Goal: Task Accomplishment & Management: Complete application form

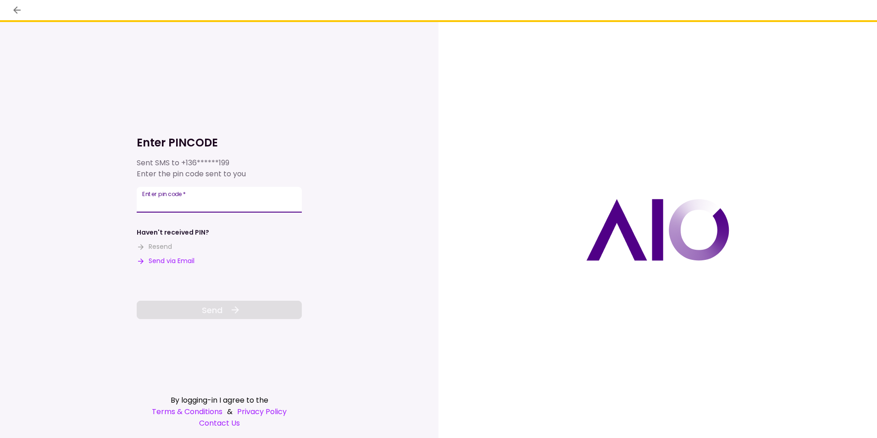
click at [191, 202] on input "Enter pin code   *" at bounding box center [219, 200] width 165 height 26
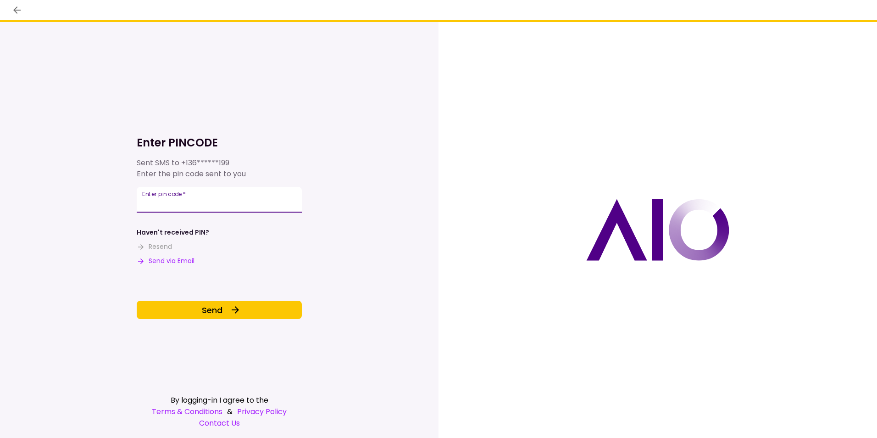
type input "******"
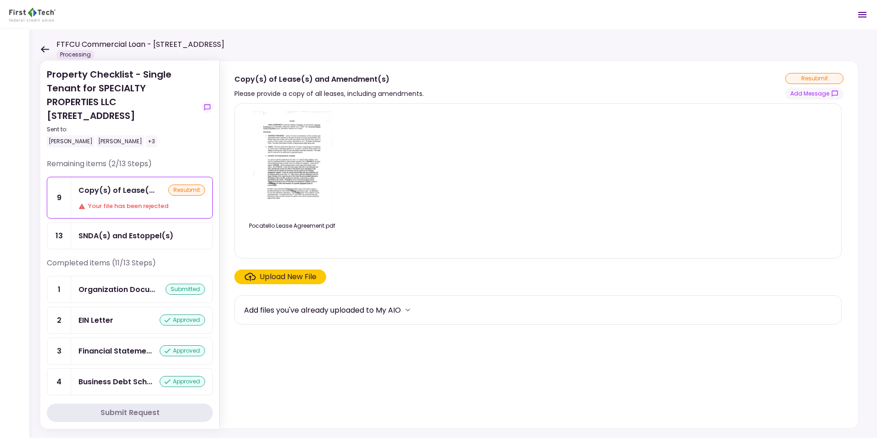
click at [43, 47] on icon at bounding box center [45, 49] width 8 height 6
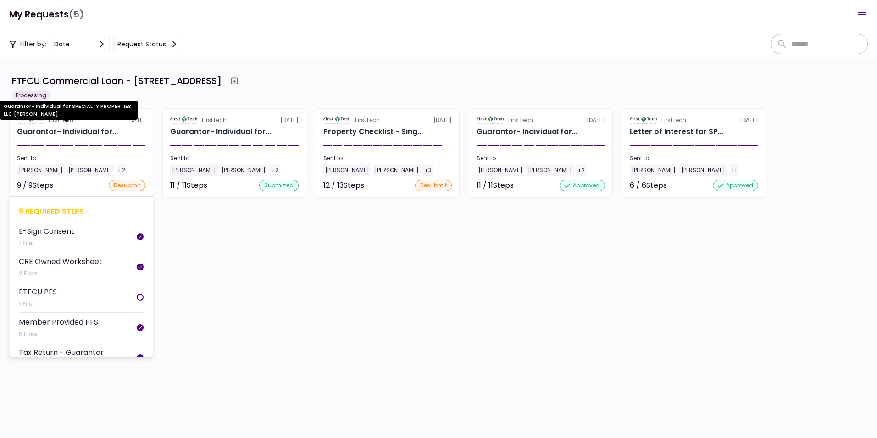
click at [39, 132] on div "Guarantor- Individual for..." at bounding box center [67, 131] width 101 height 11
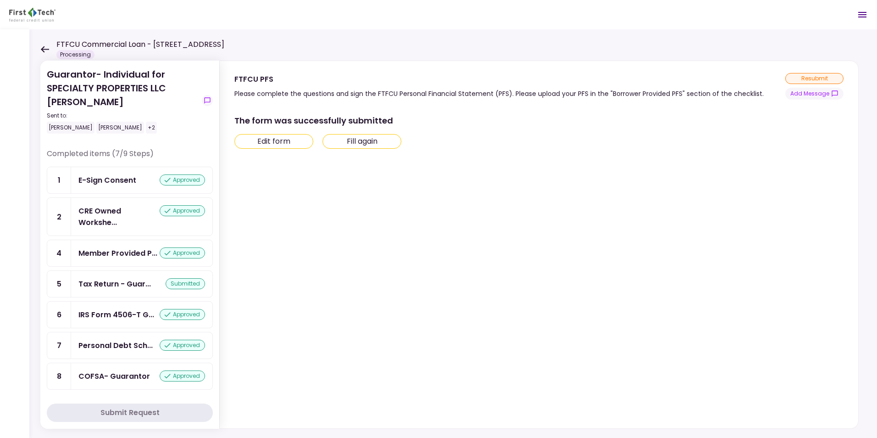
scroll to position [122, 0]
click at [112, 282] on div "Tax Return - Guar..." at bounding box center [114, 283] width 72 height 11
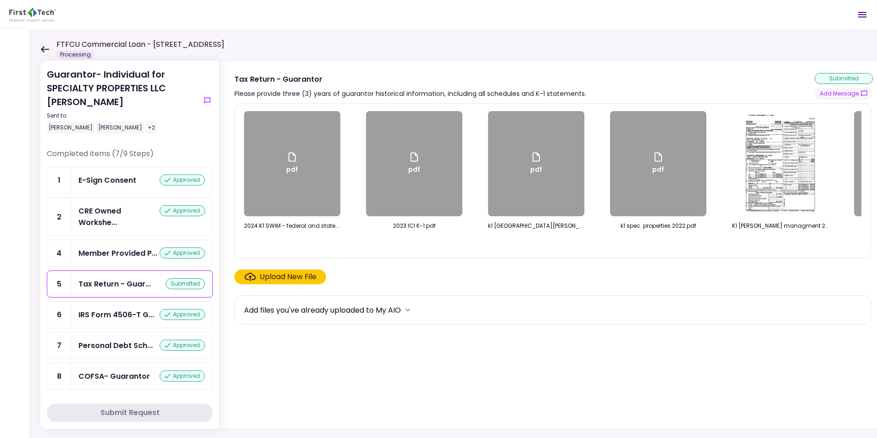
click at [275, 278] on div "Upload New File" at bounding box center [288, 276] width 57 height 11
click at [0, 0] on input "Upload New File" at bounding box center [0, 0] width 0 height 0
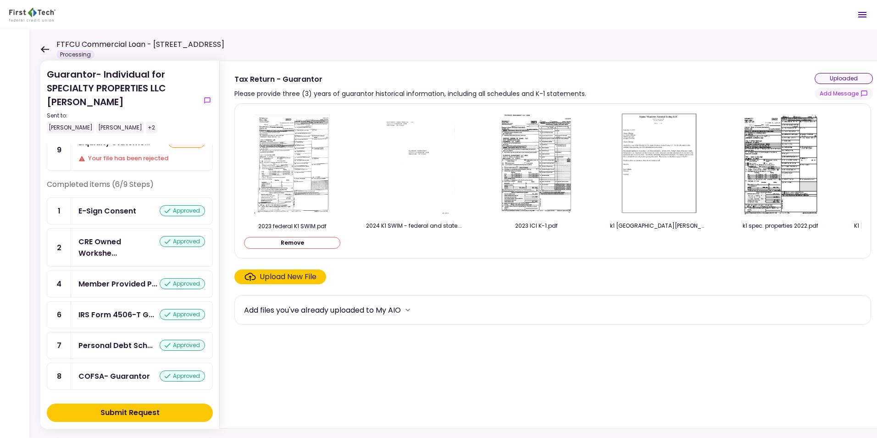
click at [121, 411] on div "Submit Request" at bounding box center [129, 412] width 59 height 11
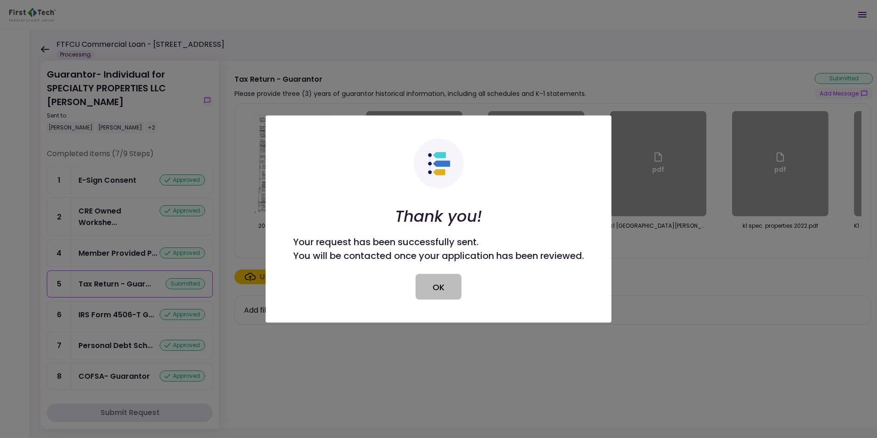
click at [438, 285] on button "OK" at bounding box center [439, 287] width 46 height 26
